Goal: Information Seeking & Learning: Learn about a topic

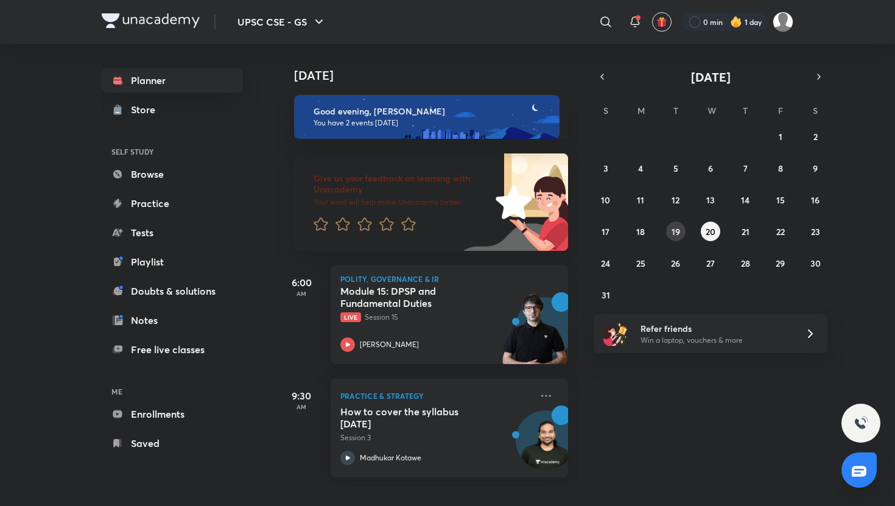
click at [674, 236] on abbr "19" at bounding box center [675, 232] width 9 height 12
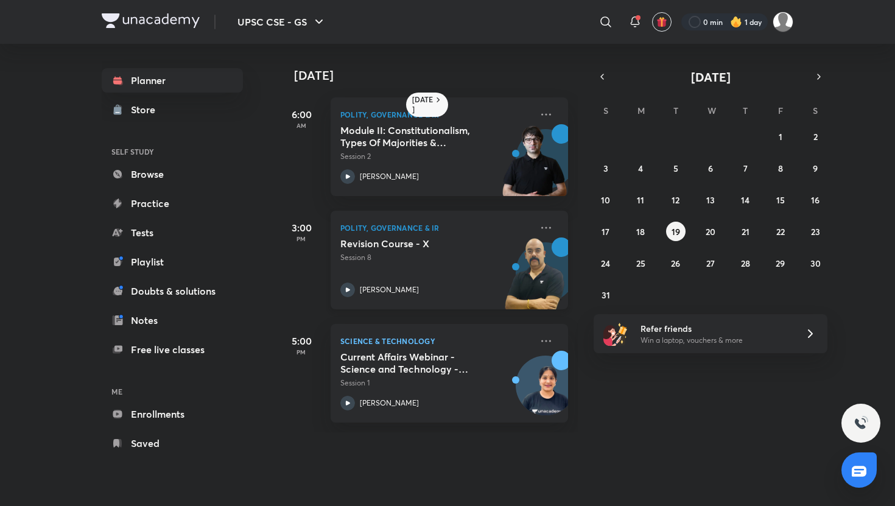
scroll to position [0, 12]
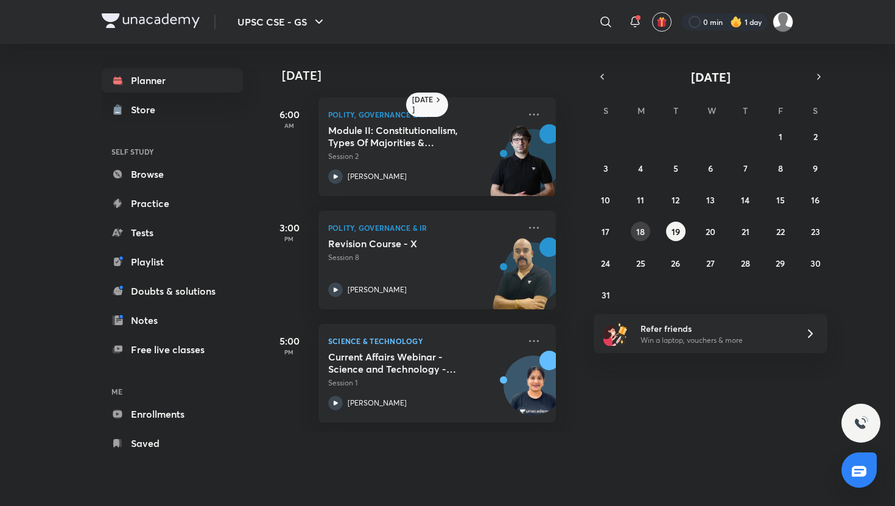
click at [640, 235] on abbr "18" at bounding box center [640, 232] width 9 height 12
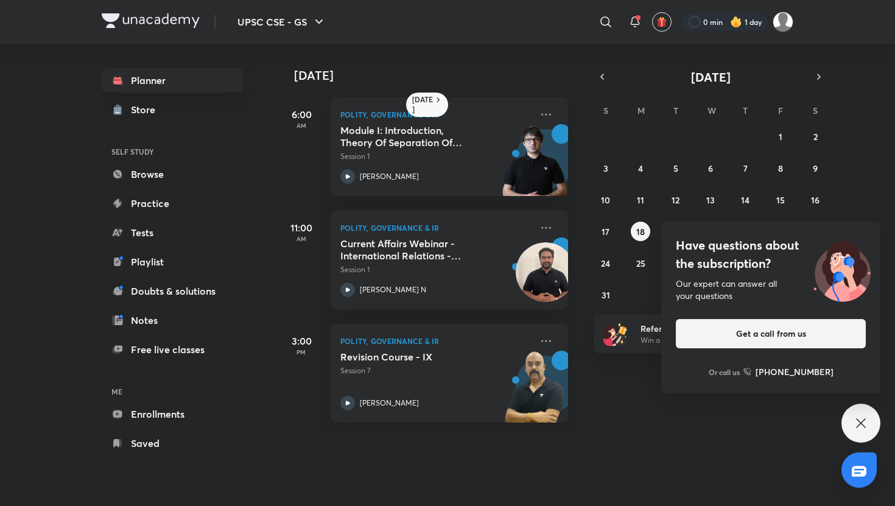
click at [855, 412] on div "Have questions about the subscription? Our expert can answer all your questions…" at bounding box center [860, 423] width 39 height 39
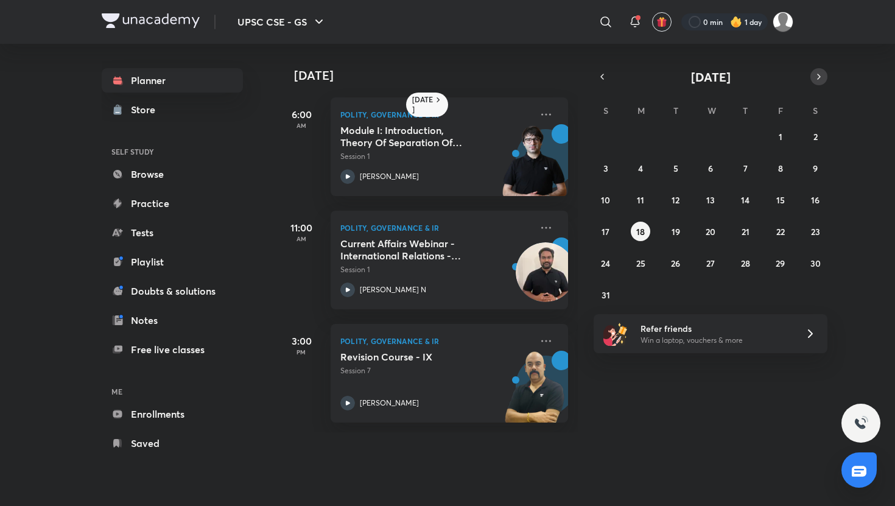
click at [819, 71] on icon "button" at bounding box center [819, 76] width 10 height 11
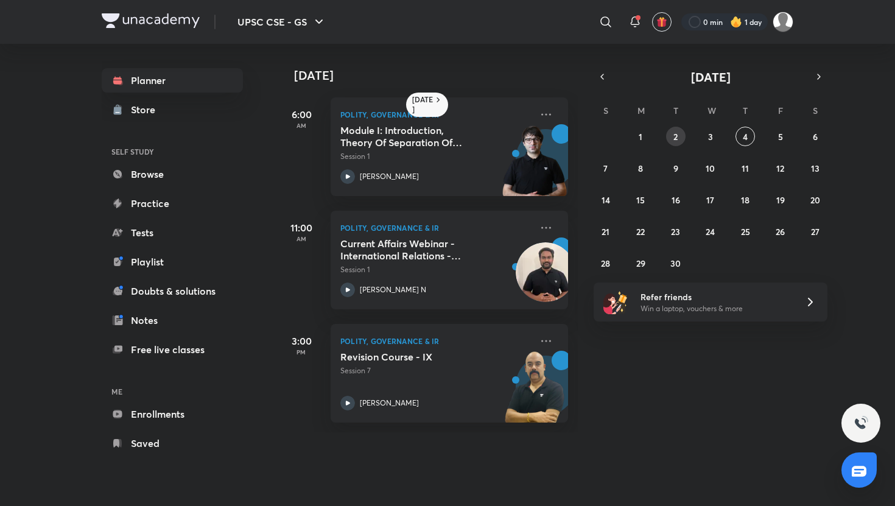
click at [677, 139] on abbr "2" at bounding box center [675, 137] width 4 height 12
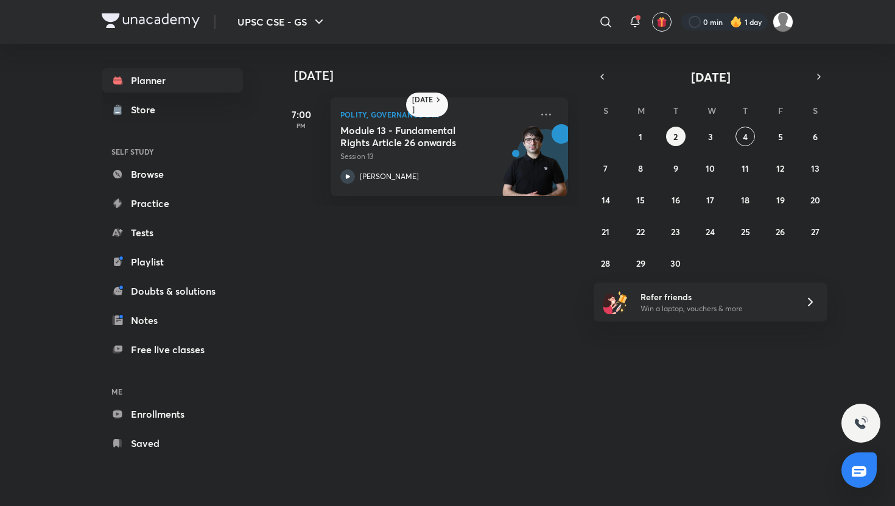
click at [723, 138] on div "31 1 2 3 4 5 6 7 8 9 10 11 12 13 14 15 16 17 18 19 20 21 22 23 24 25 26 27 28 2…" at bounding box center [711, 200] width 234 height 146
click at [712, 138] on abbr "3" at bounding box center [710, 137] width 5 height 12
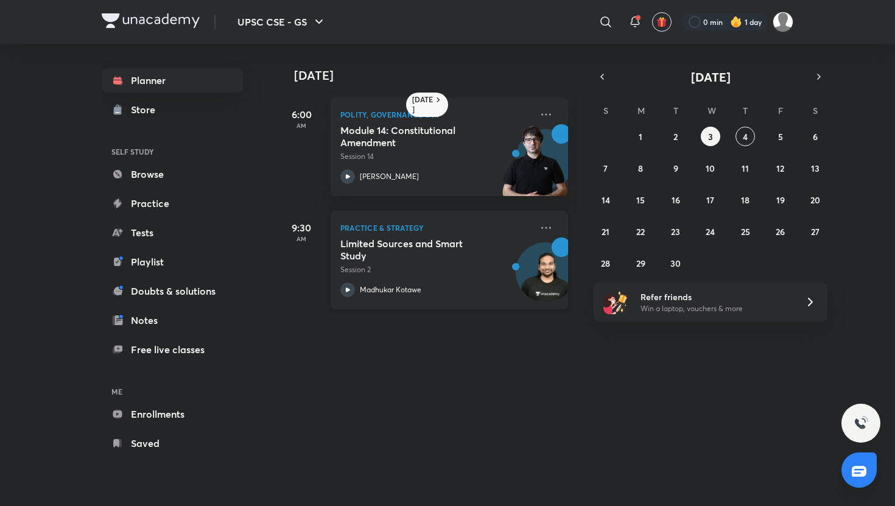
click at [436, 281] on div "Limited Sources and Smart Study Session 2 [PERSON_NAME]" at bounding box center [435, 267] width 191 height 60
